Goal: Book appointment/travel/reservation

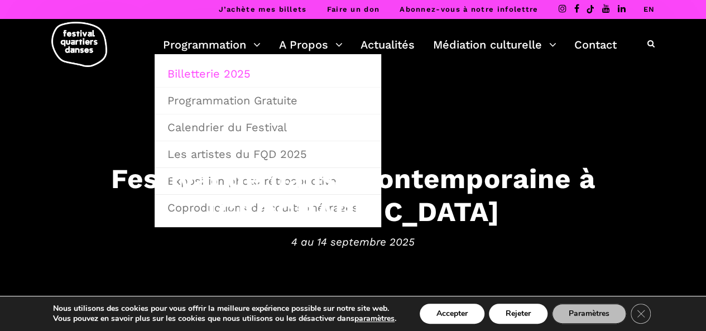
click at [229, 78] on link "Billetterie 2025" at bounding box center [268, 74] width 214 height 26
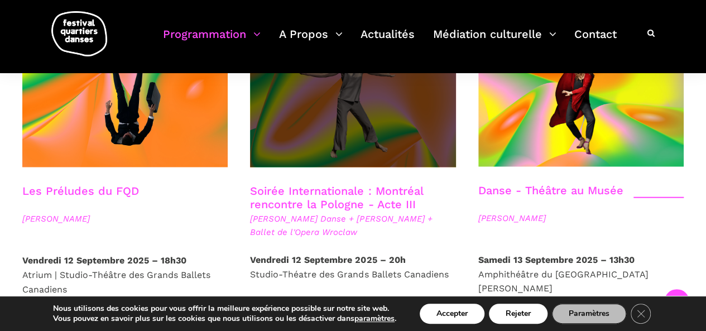
scroll to position [1310, 0]
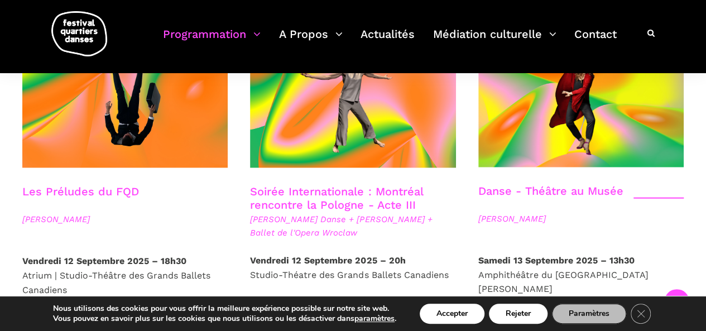
click at [302, 314] on span "Billetterie" at bounding box center [287, 320] width 51 height 12
